Goal: Find specific page/section: Find specific page/section

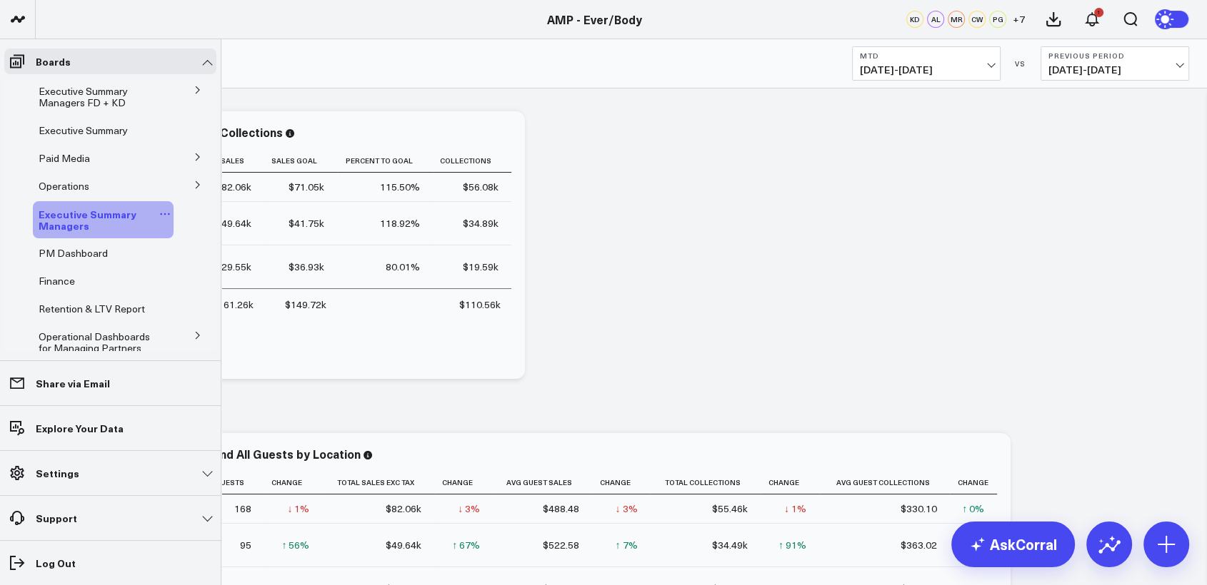
scroll to position [143, 0]
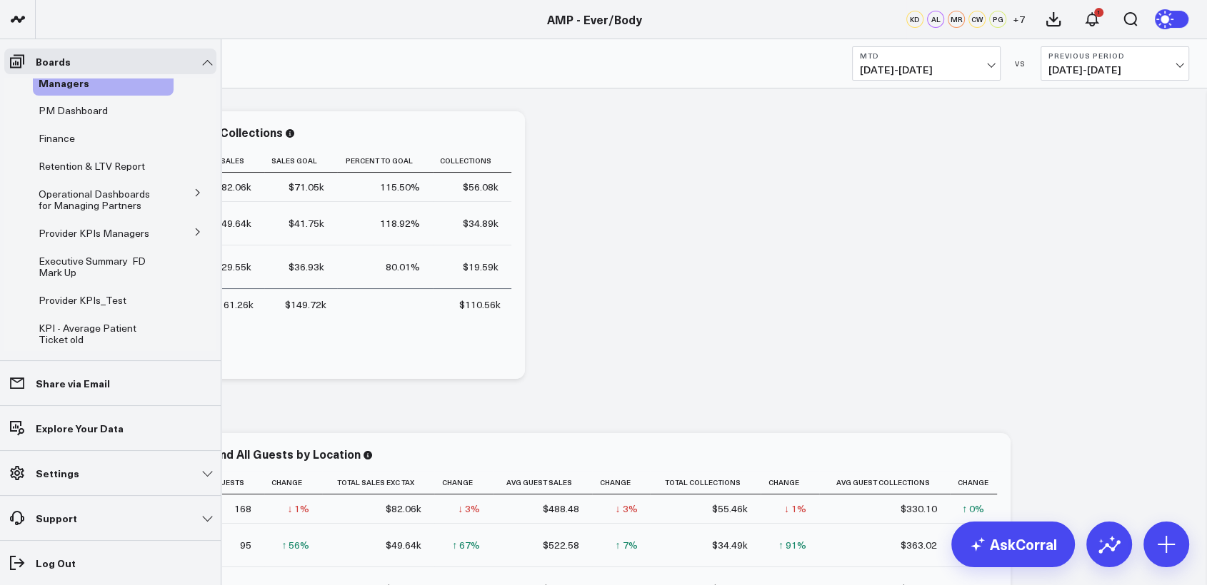
click at [194, 232] on icon at bounding box center [197, 232] width 9 height 9
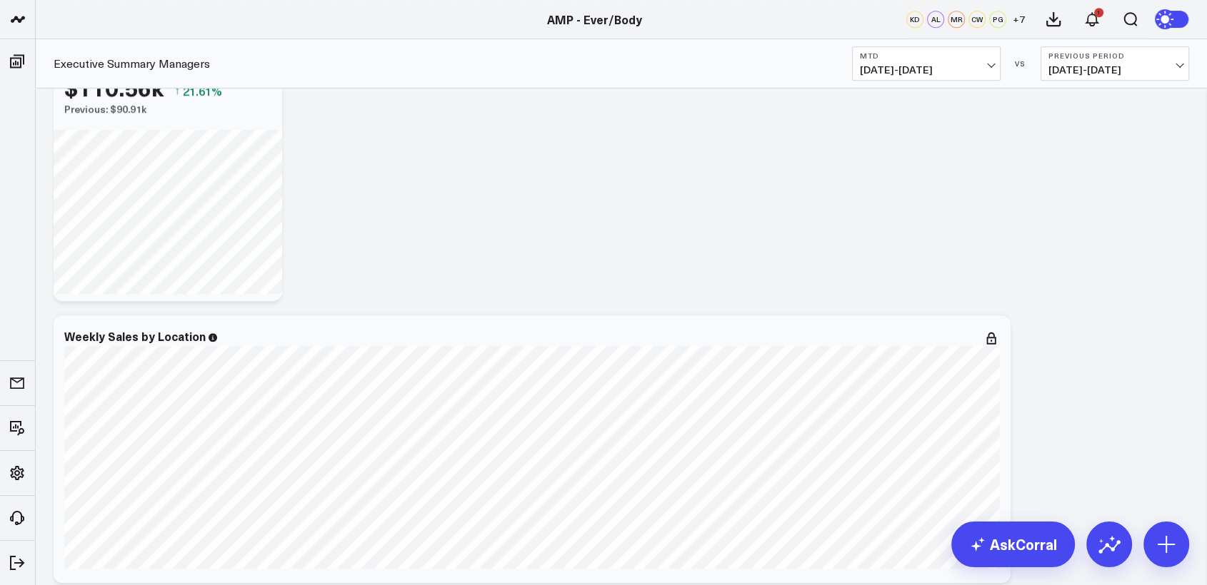
scroll to position [1055, 0]
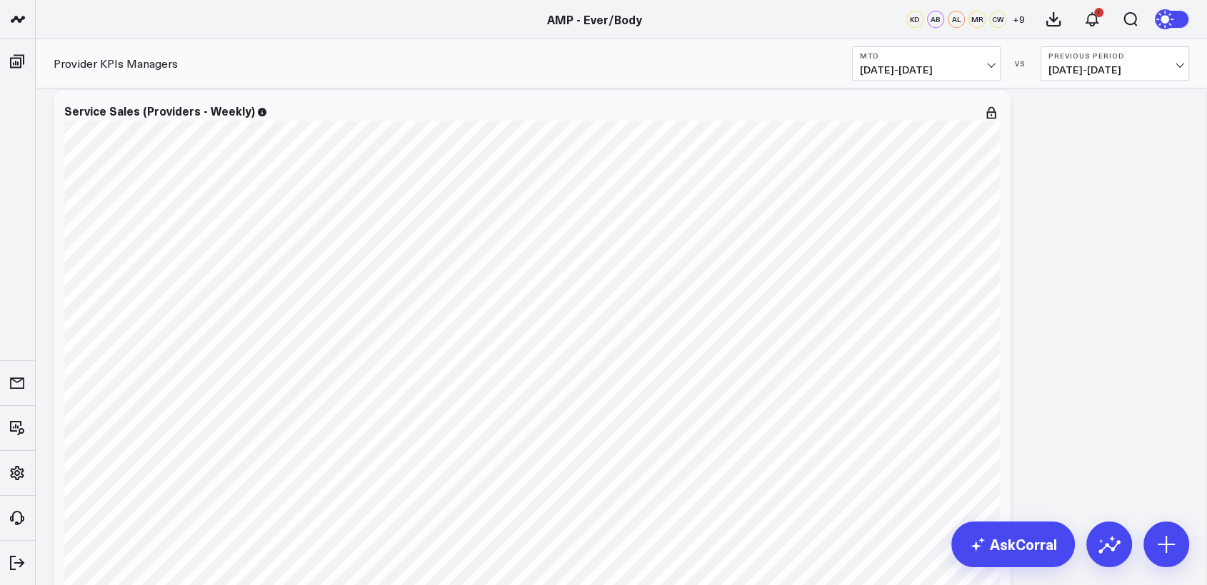
scroll to position [627, 0]
